Goal: Task Accomplishment & Management: Use online tool/utility

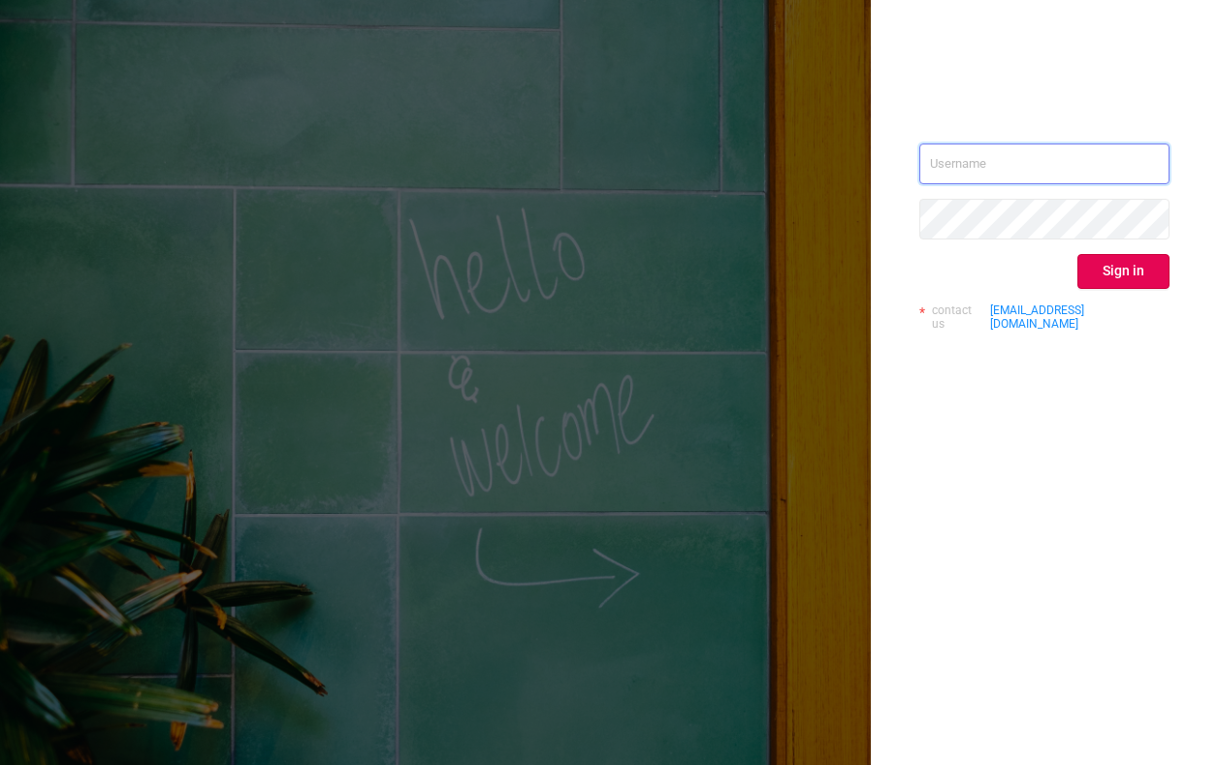
type input "[PERSON_NAME][EMAIL_ADDRESS][DOMAIN_NAME]"
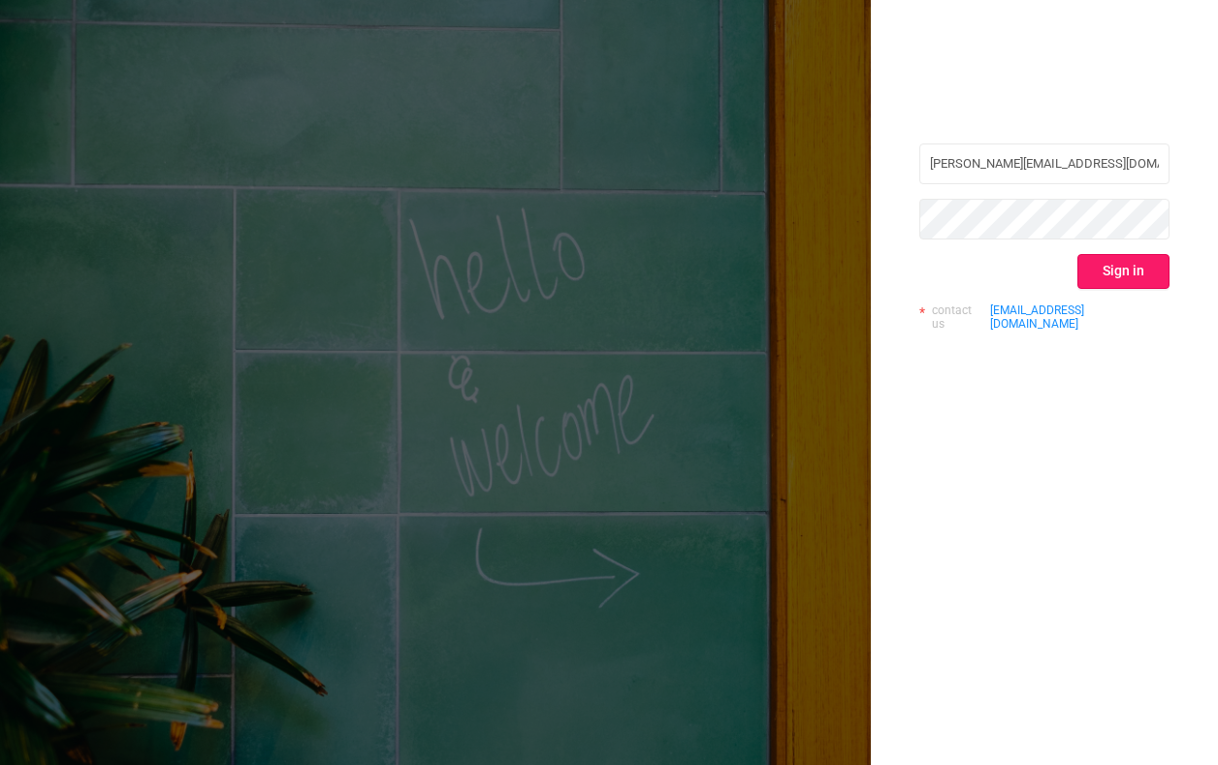
click at [1151, 268] on button "Sign in" at bounding box center [1124, 271] width 92 height 35
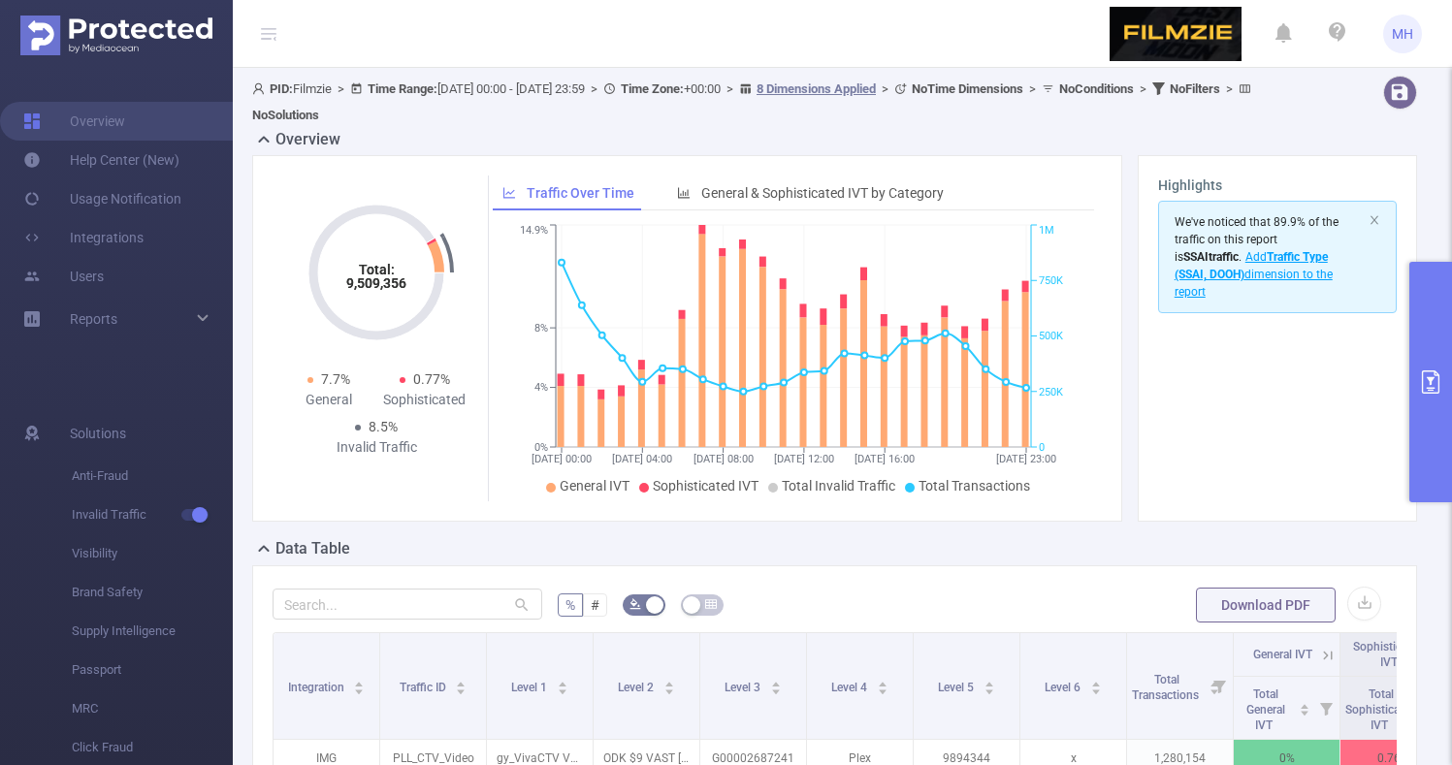
click at [1217, 399] on button "primary" at bounding box center [1430, 382] width 43 height 241
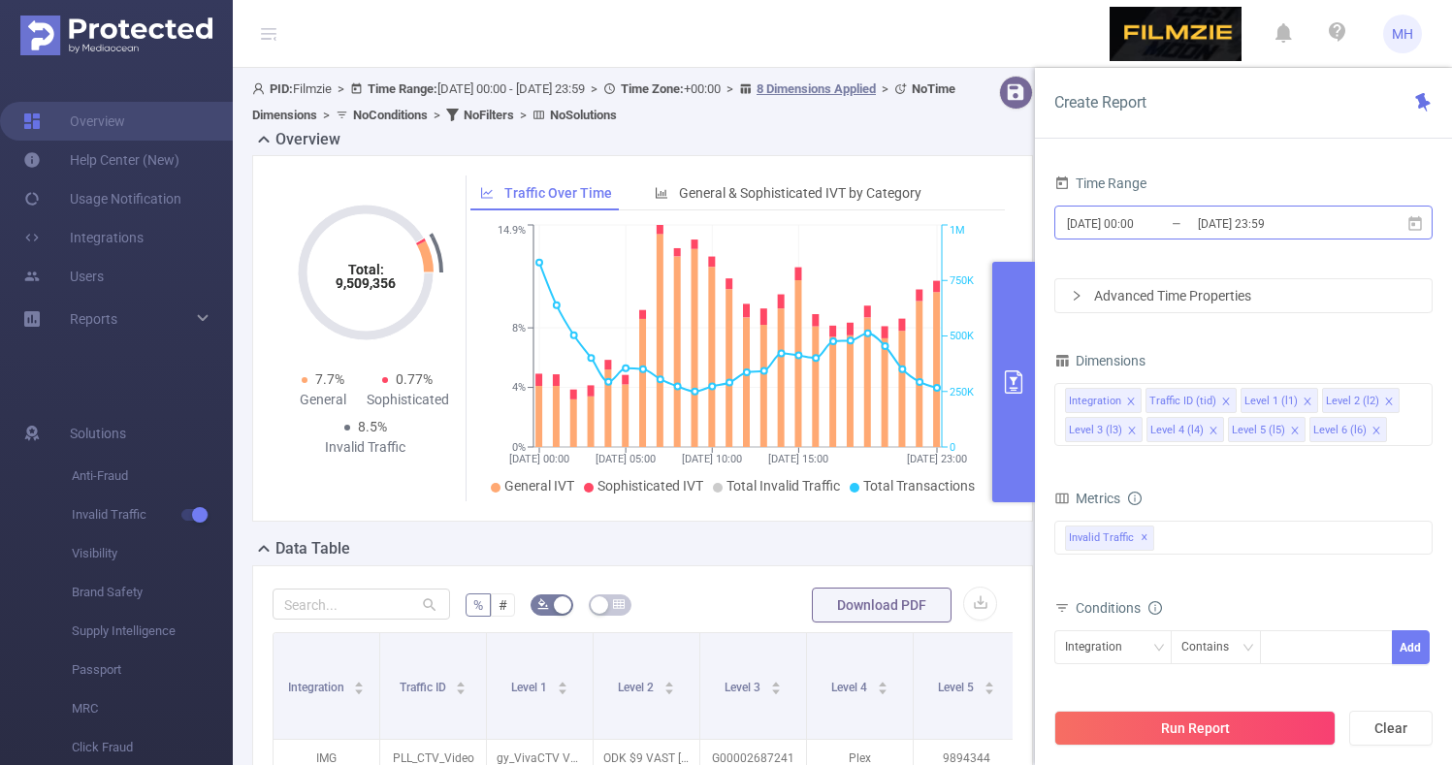
click at [1147, 212] on input "[DATE] 00:00" at bounding box center [1143, 223] width 157 height 26
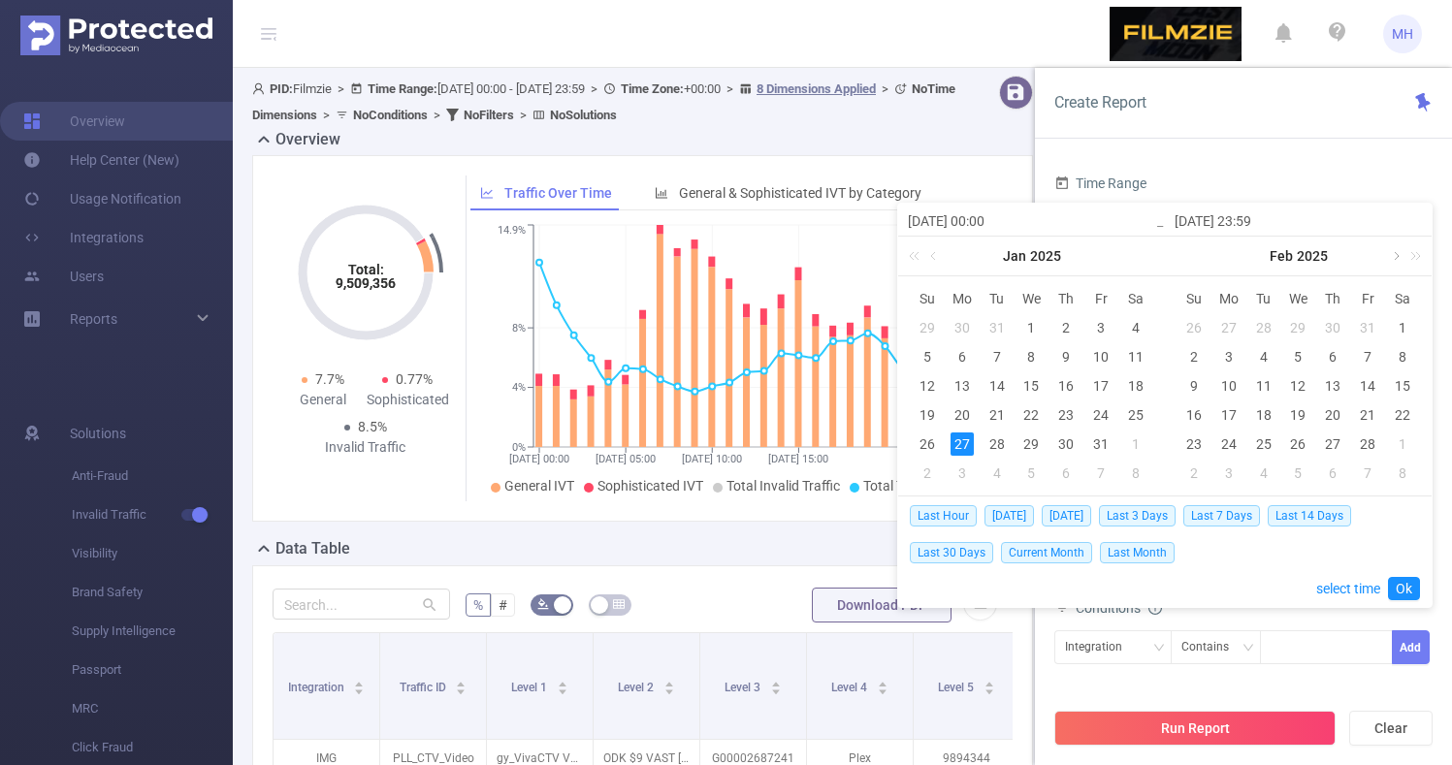
click at [1217, 254] on link at bounding box center [1394, 256] width 17 height 39
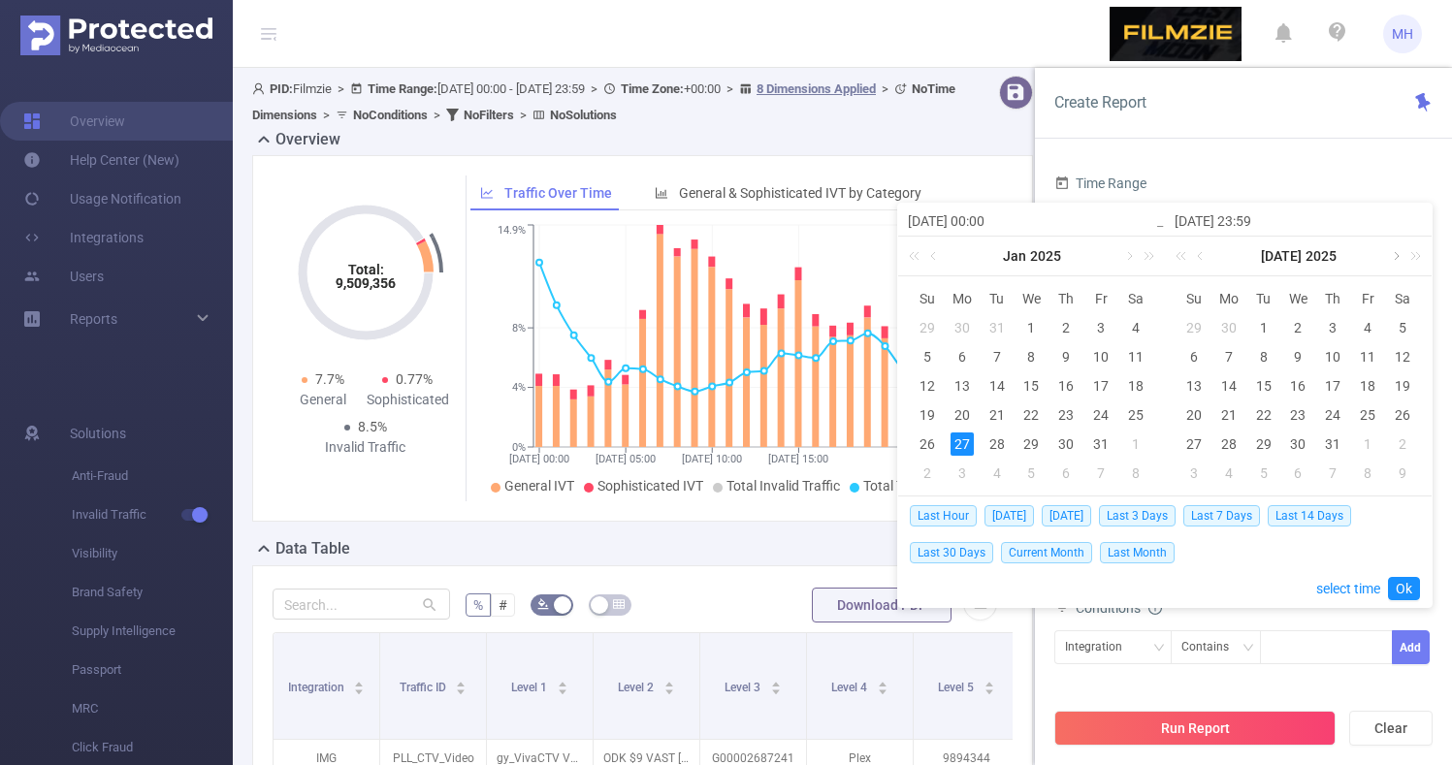
click at [1217, 254] on link at bounding box center [1394, 256] width 17 height 39
click at [1072, 508] on span "[DATE]" at bounding box center [1066, 515] width 49 height 21
type input "[DATE] 00:00"
type input "[DATE] 23:59"
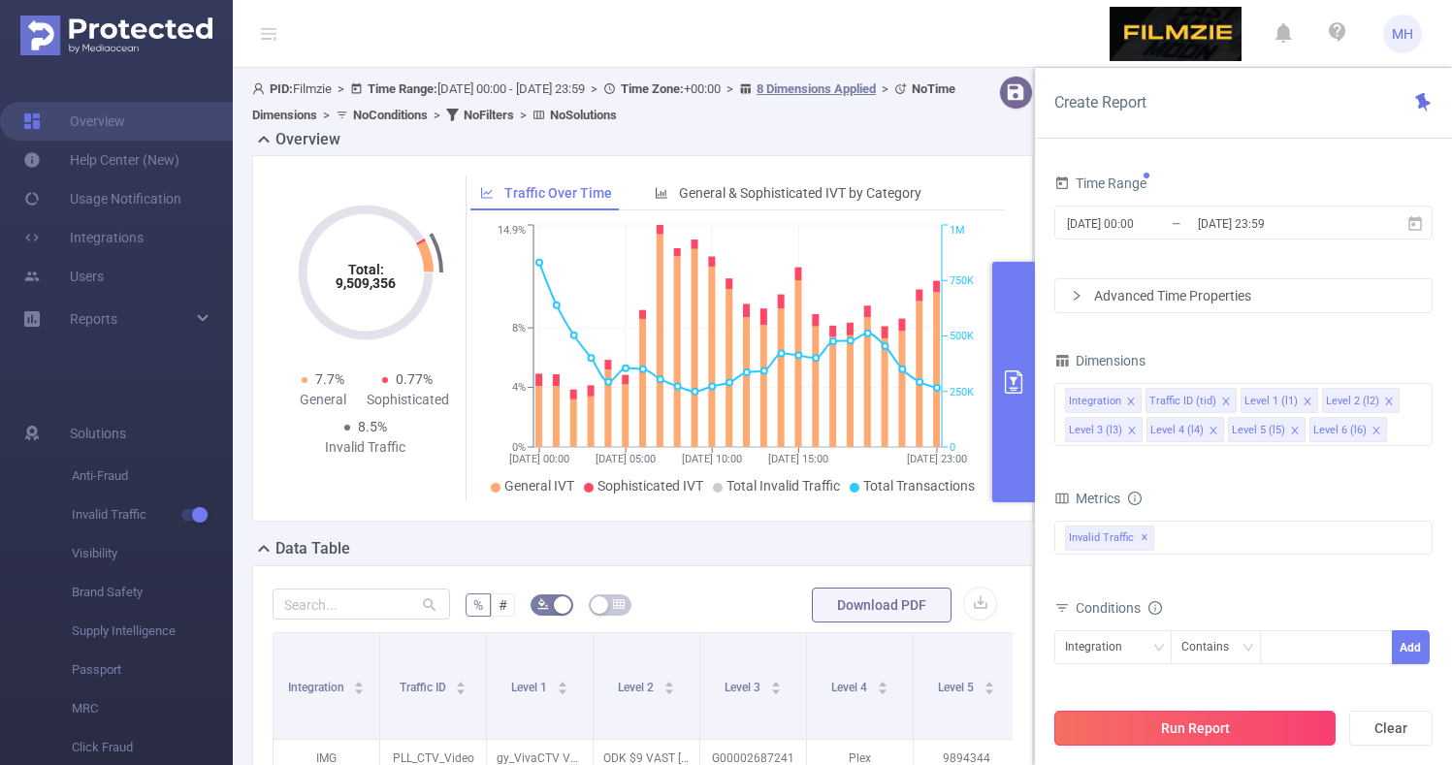
click at [1161, 729] on button "Run Report" at bounding box center [1194, 728] width 281 height 35
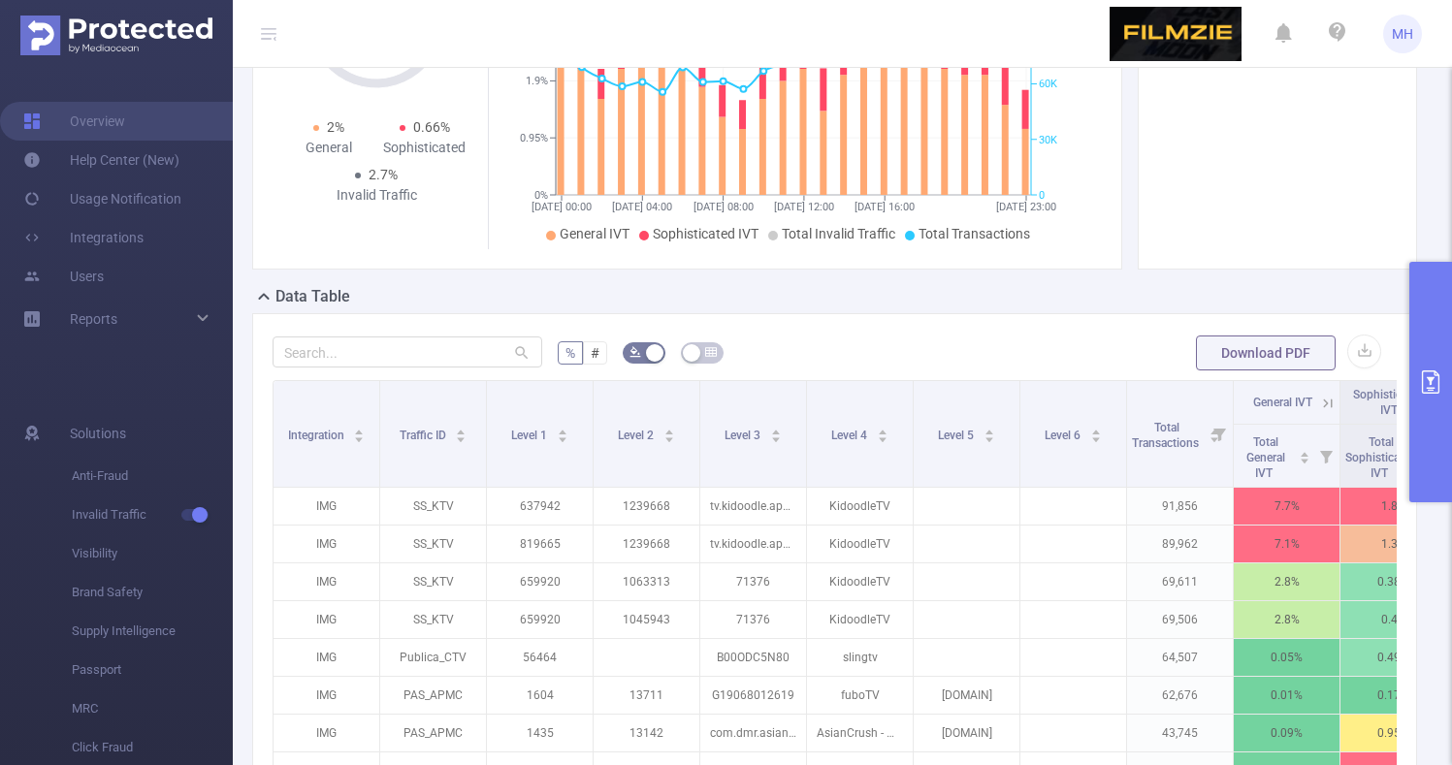
scroll to position [254, 0]
click at [1217, 352] on button "button" at bounding box center [1364, 350] width 34 height 34
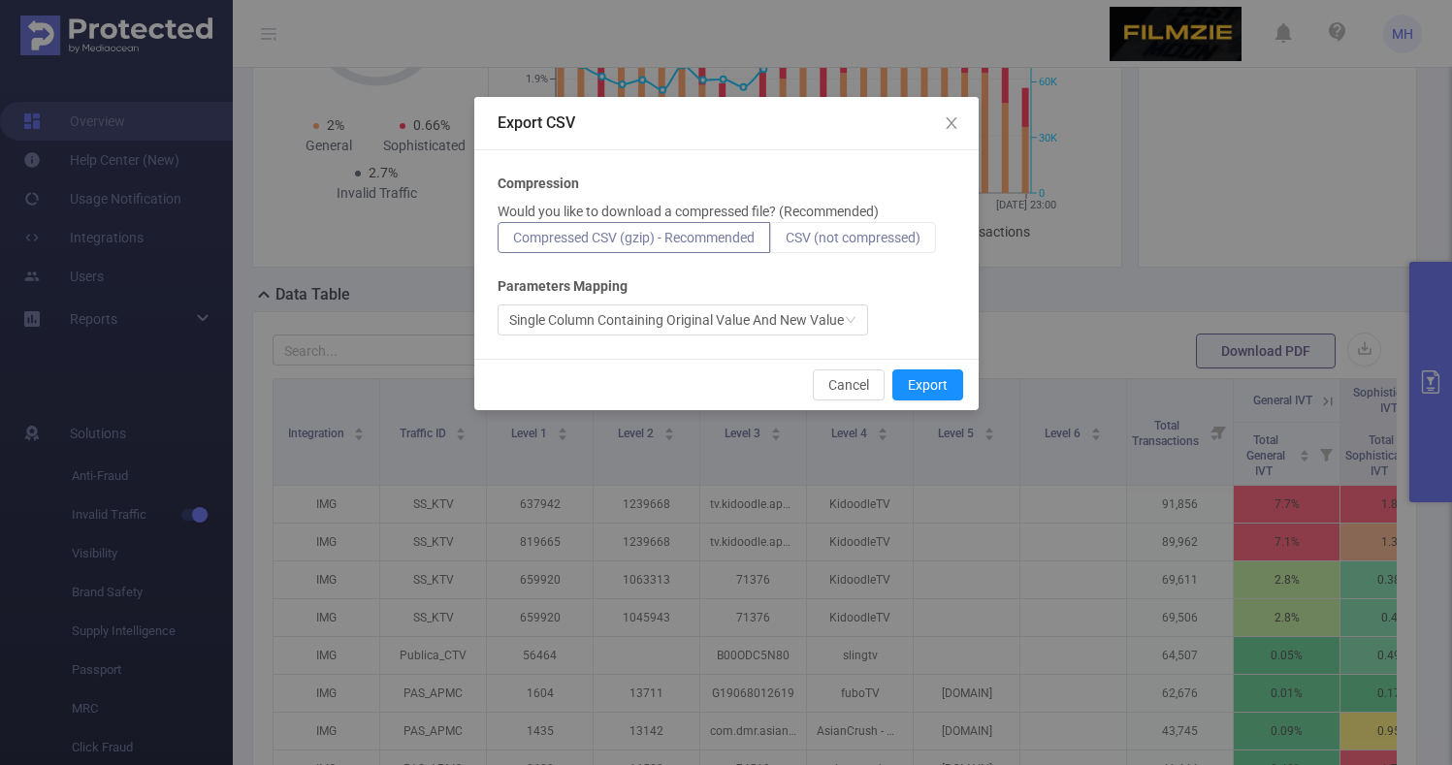
click at [862, 239] on span "CSV (not compressed)" at bounding box center [853, 238] width 135 height 16
click at [786, 242] on input "CSV (not compressed)" at bounding box center [786, 242] width 0 height 0
click at [935, 383] on button "Export" at bounding box center [927, 385] width 71 height 31
